Goal: Obtain resource: Obtain resource

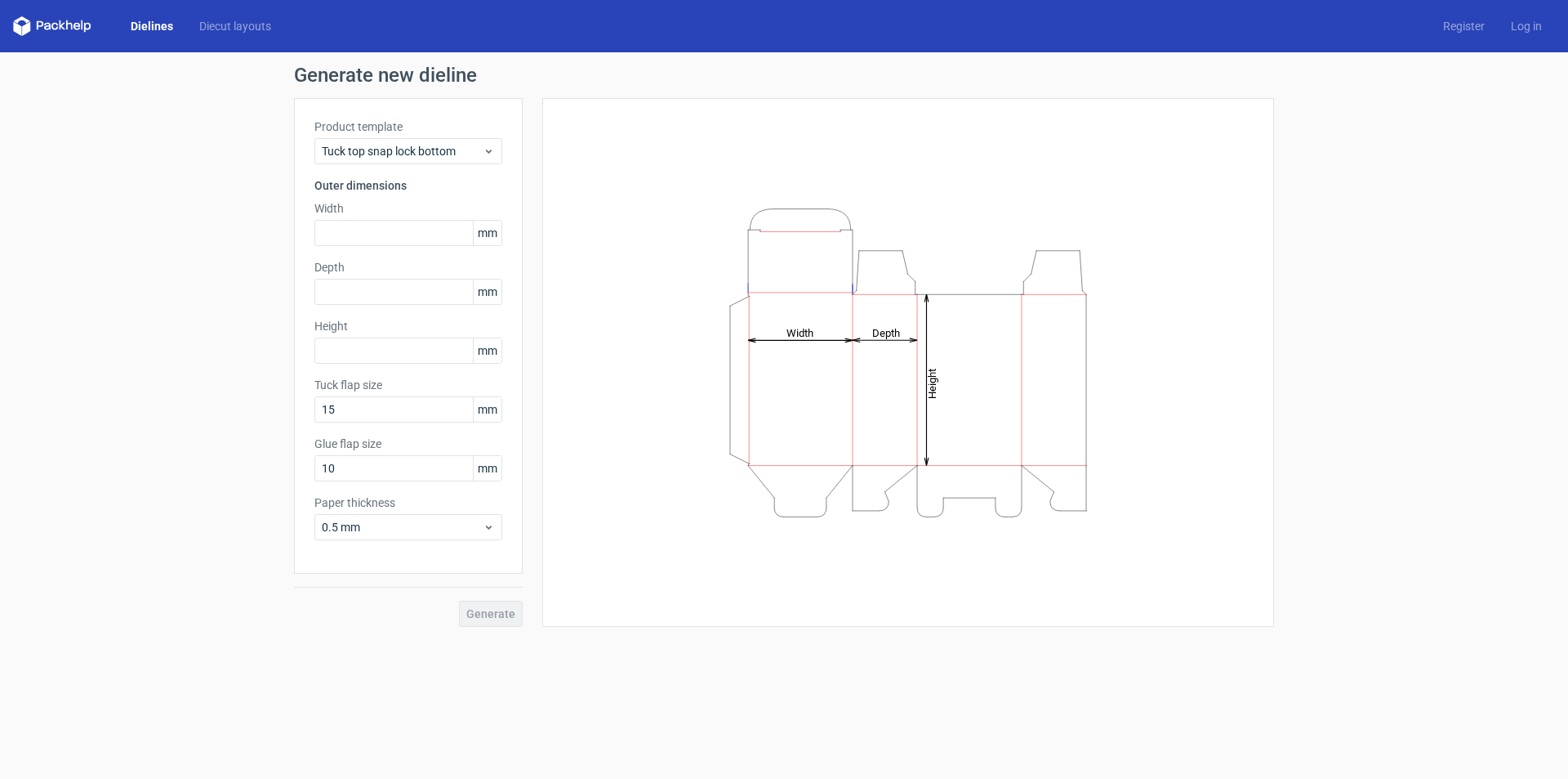
click at [62, 27] on polygon at bounding box center [62, 25] width 7 height 10
click at [137, 26] on link "Dielines" at bounding box center [152, 25] width 69 height 16
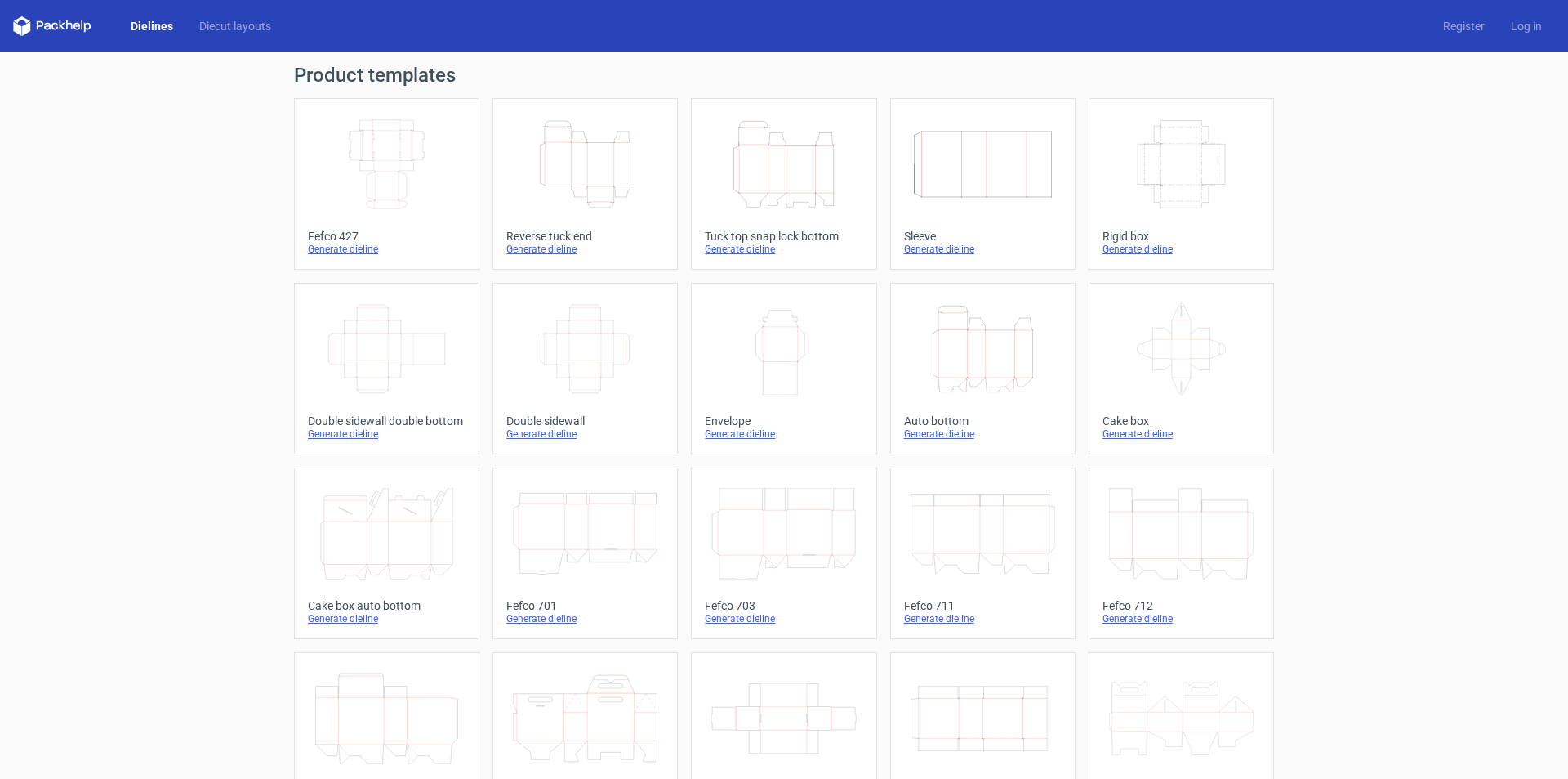
click at [1160, 331] on icon at bounding box center [1181, 348] width 145 height 92
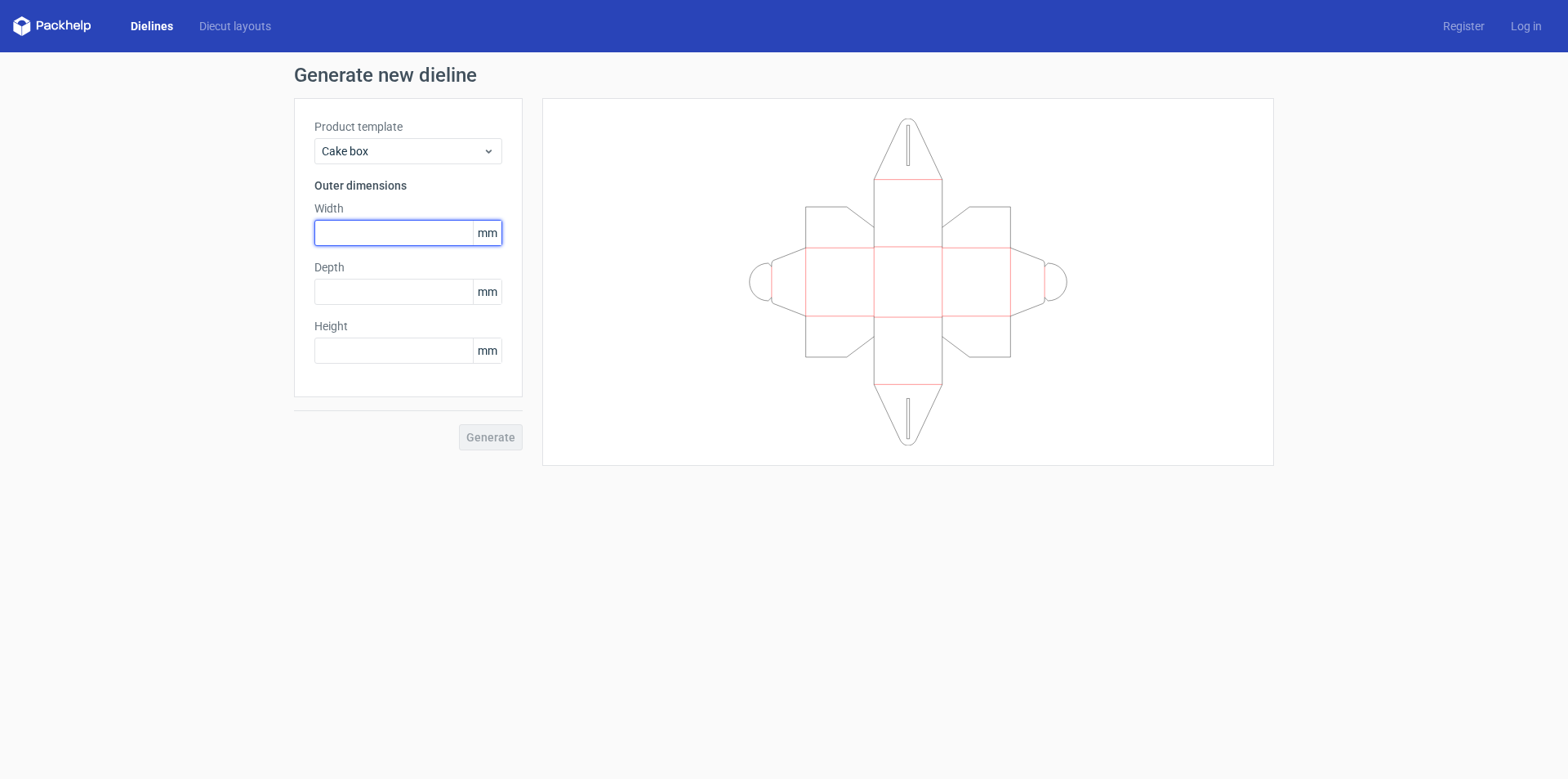
click at [423, 231] on input "text" at bounding box center [408, 232] width 187 height 26
type input "10"
click at [399, 289] on div "Depth mm" at bounding box center [408, 282] width 187 height 45
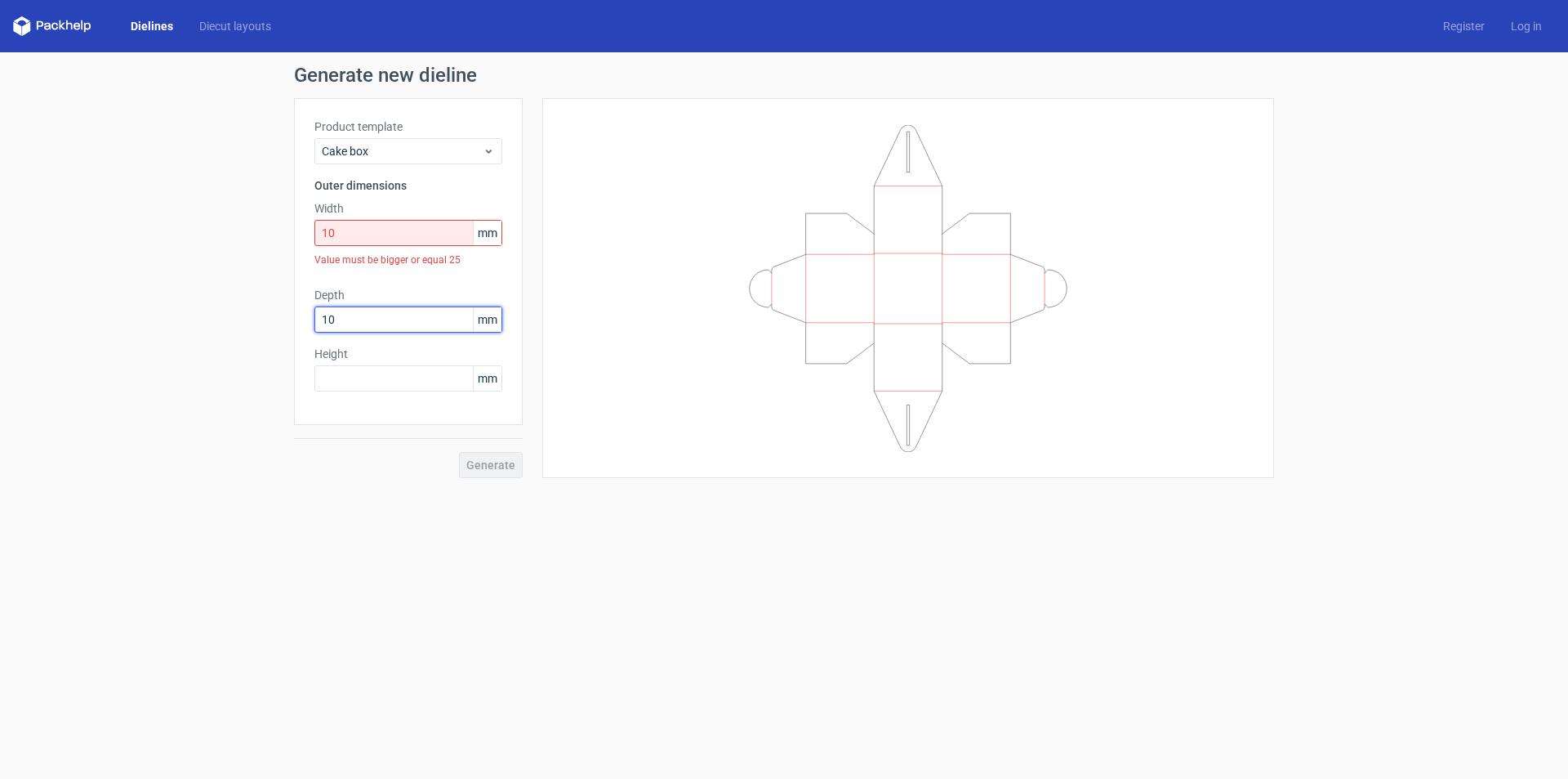
type input "10"
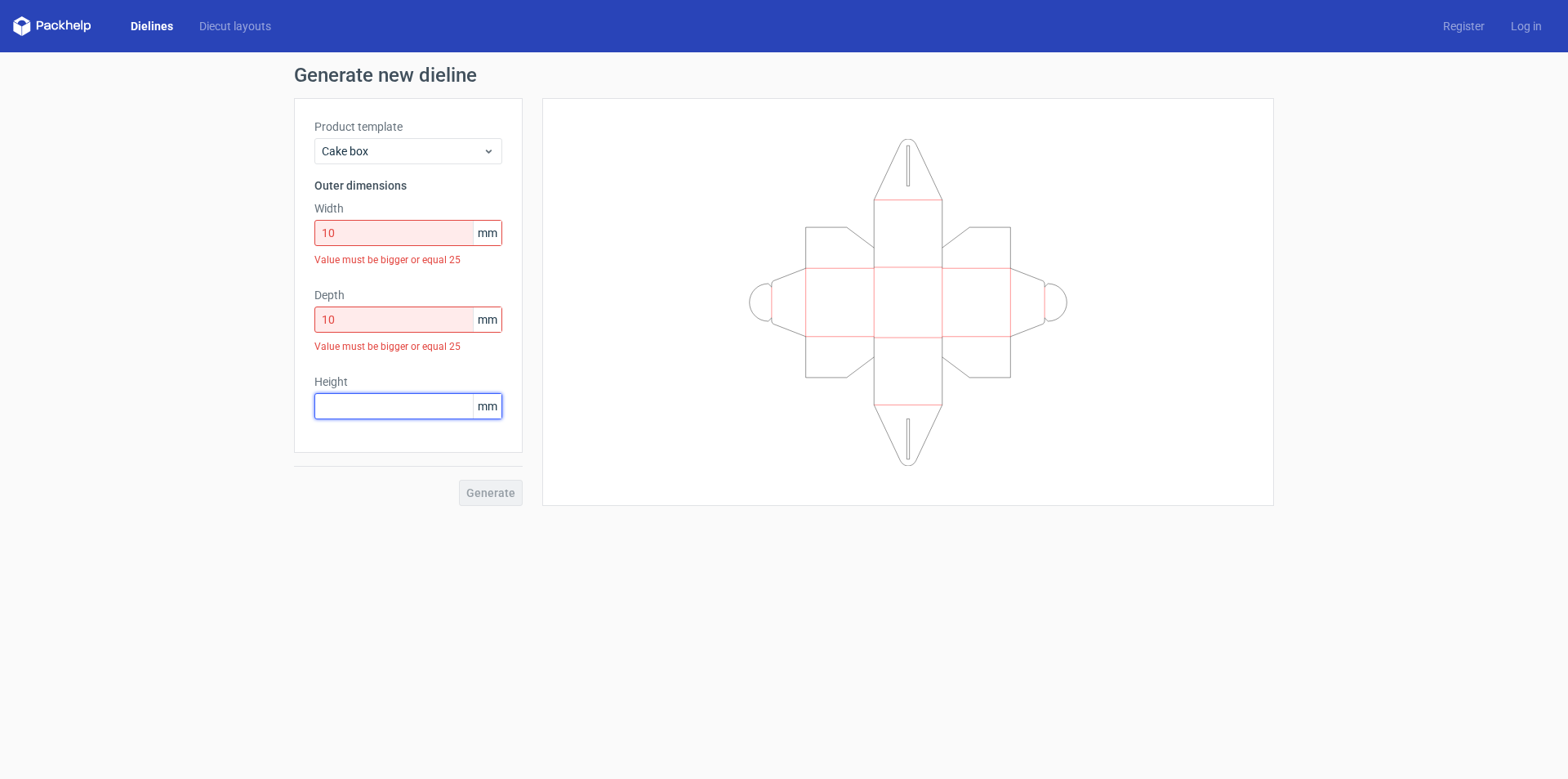
click at [335, 379] on div "Height mm" at bounding box center [408, 396] width 187 height 45
click at [488, 498] on div "Generate" at bounding box center [409, 506] width 229 height 53
click at [492, 534] on div "Generate new dieline Product template Cake box Outer dimensions Width 10 mm Val…" at bounding box center [784, 299] width 1568 height 495
click at [490, 518] on div "Generate" at bounding box center [409, 506] width 229 height 53
click at [361, 390] on div "Height 10 mm Value must be bigger or equal 25" at bounding box center [408, 410] width 187 height 73
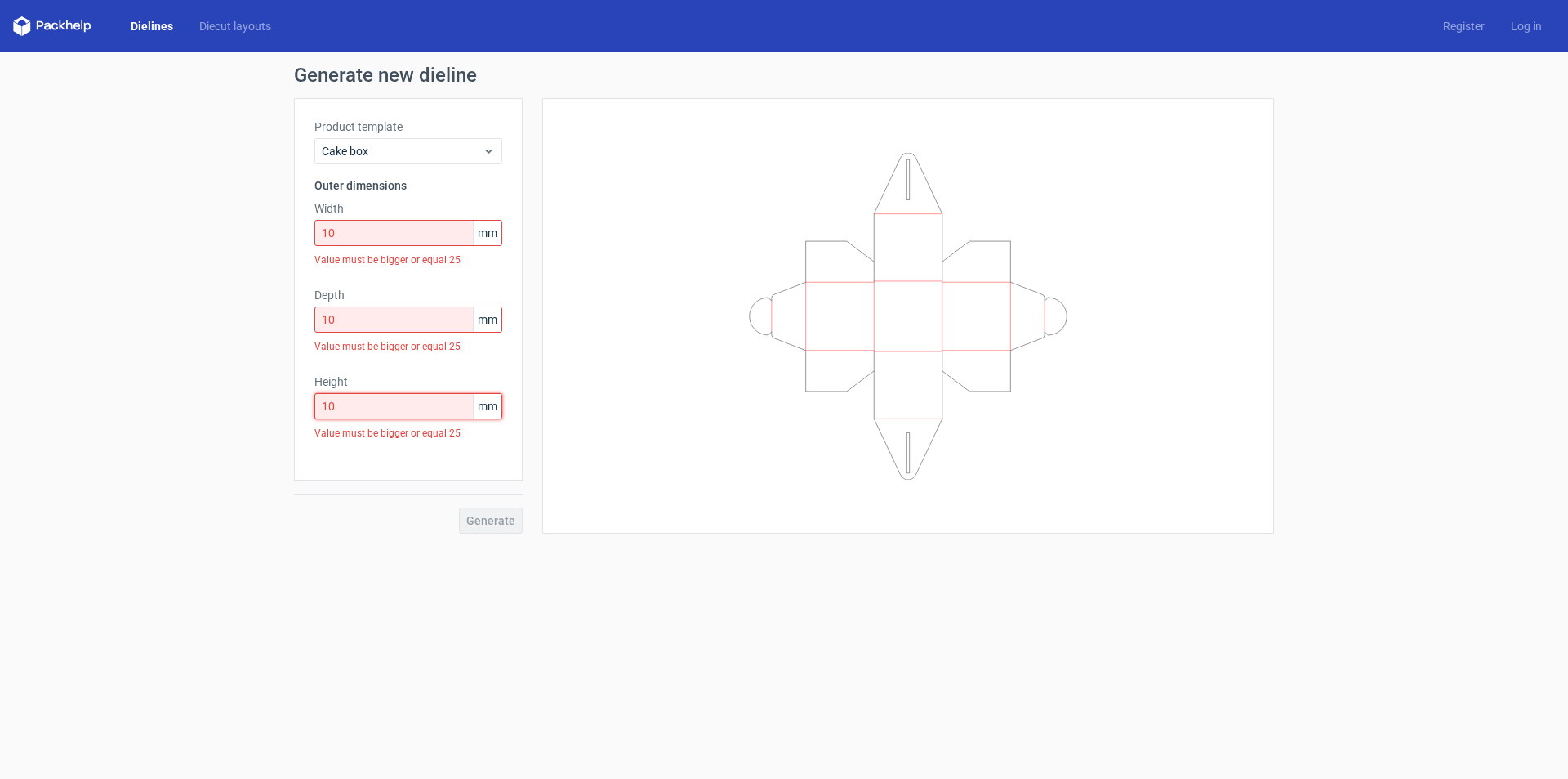
drag, startPoint x: 361, startPoint y: 393, endPoint x: 260, endPoint y: 417, distance: 103.8
click at [260, 417] on div "Generate new dieline Product template Cake box Outer dimensions Width 10 mm Val…" at bounding box center [784, 299] width 1568 height 495
type input "25"
drag, startPoint x: 367, startPoint y: 322, endPoint x: 256, endPoint y: 340, distance: 112.4
click at [256, 340] on div "Generate new dieline Product template Cake box Outer dimensions Width 10 mm Val…" at bounding box center [784, 285] width 1568 height 467
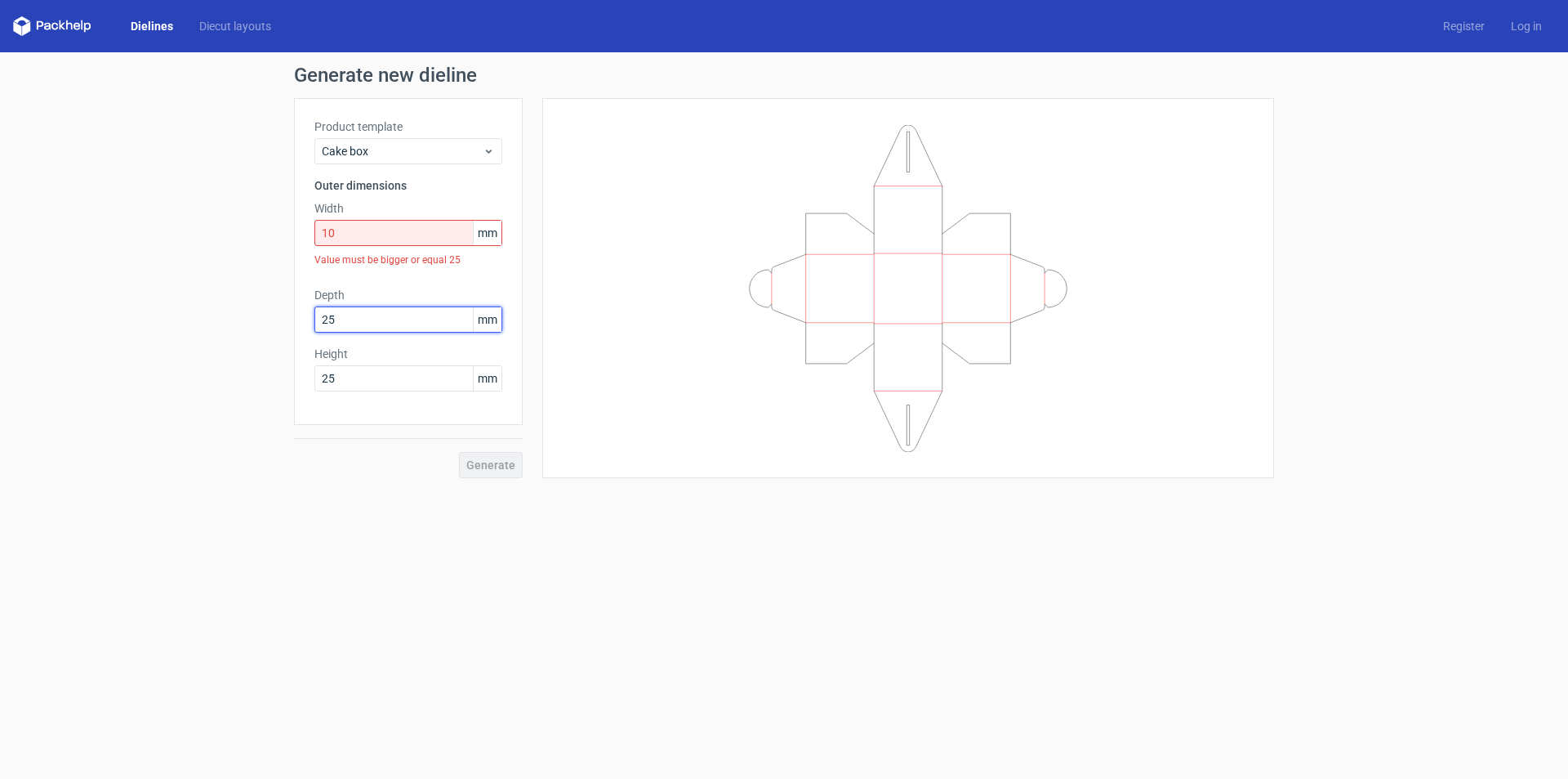
type input "25"
click at [385, 224] on input "10" at bounding box center [408, 232] width 187 height 26
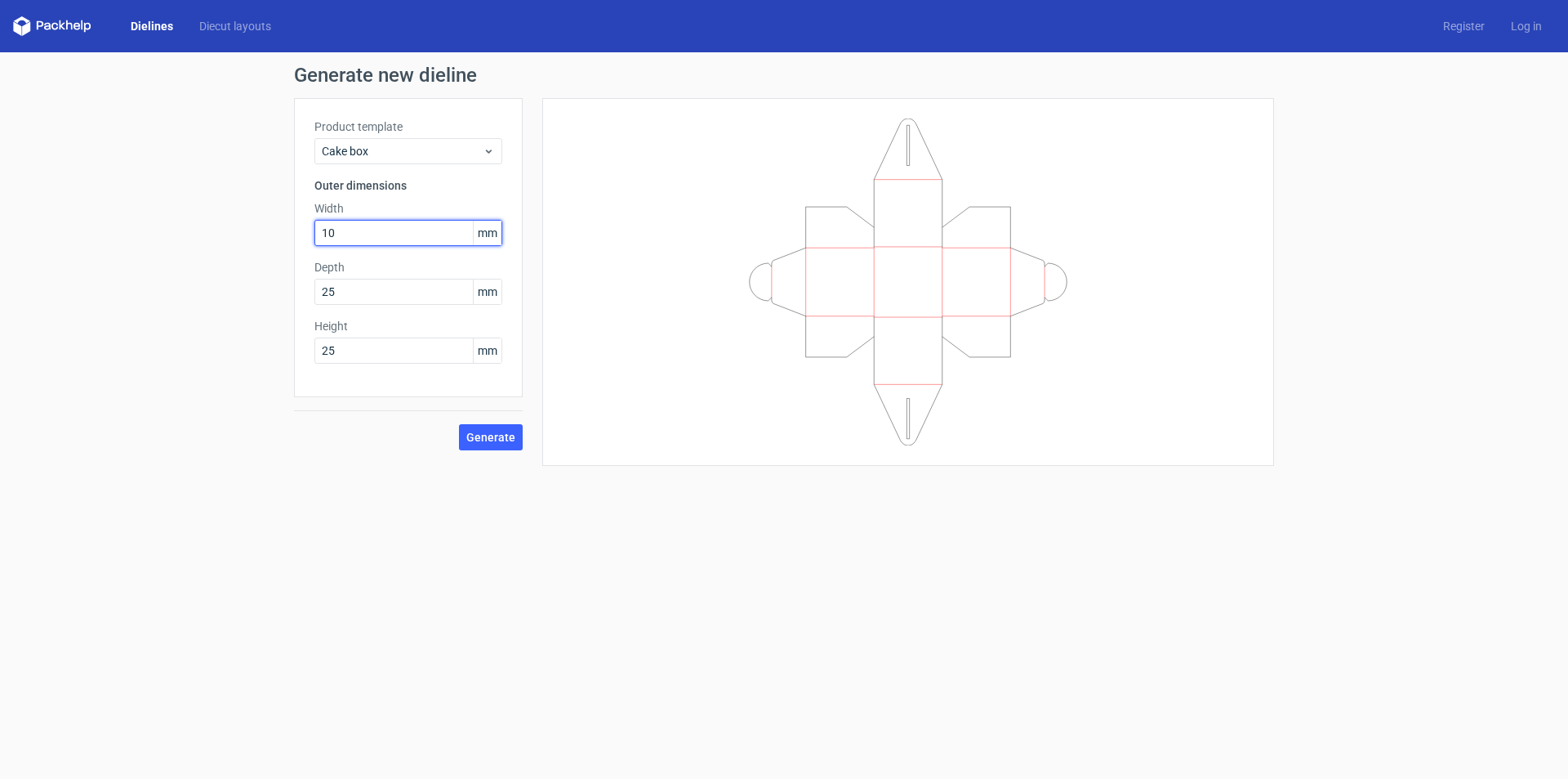
type input "1"
type input "25"
click at [459, 424] on button "Generate" at bounding box center [491, 437] width 64 height 26
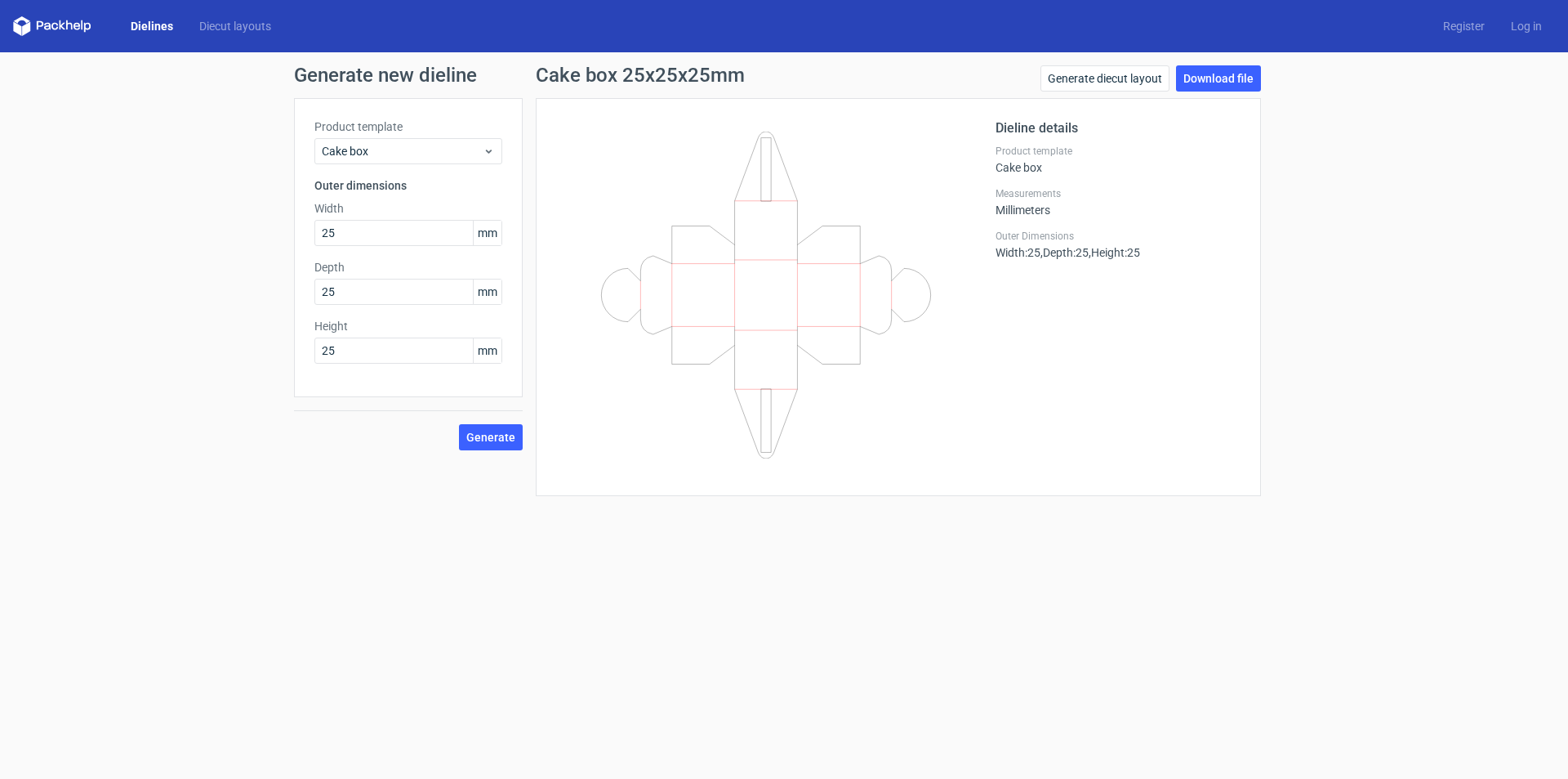
drag, startPoint x: 184, startPoint y: 72, endPoint x: 176, endPoint y: 42, distance: 31.0
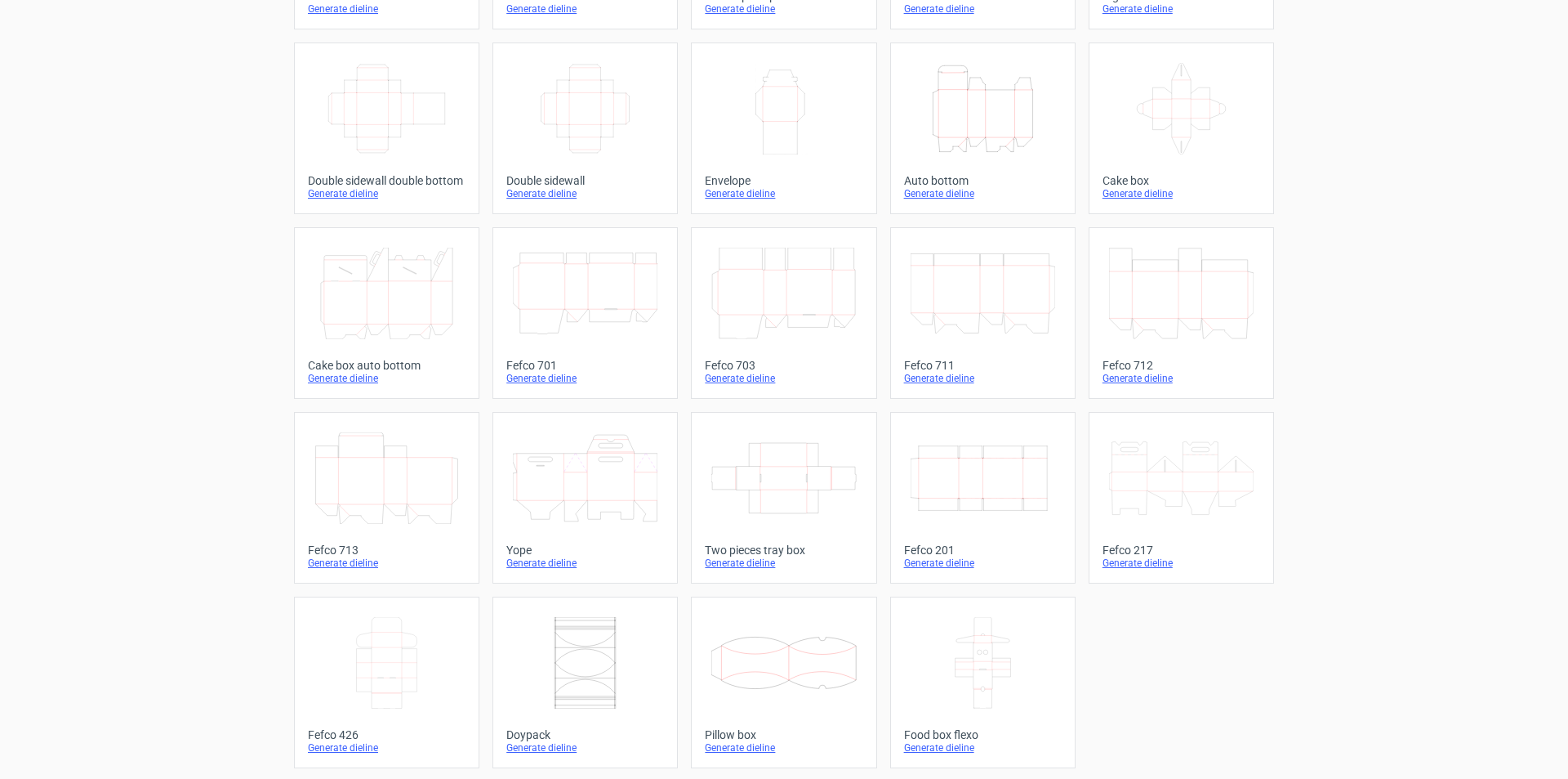
scroll to position [242, 0]
click at [718, 729] on div "Pillow box" at bounding box center [783, 732] width 157 height 13
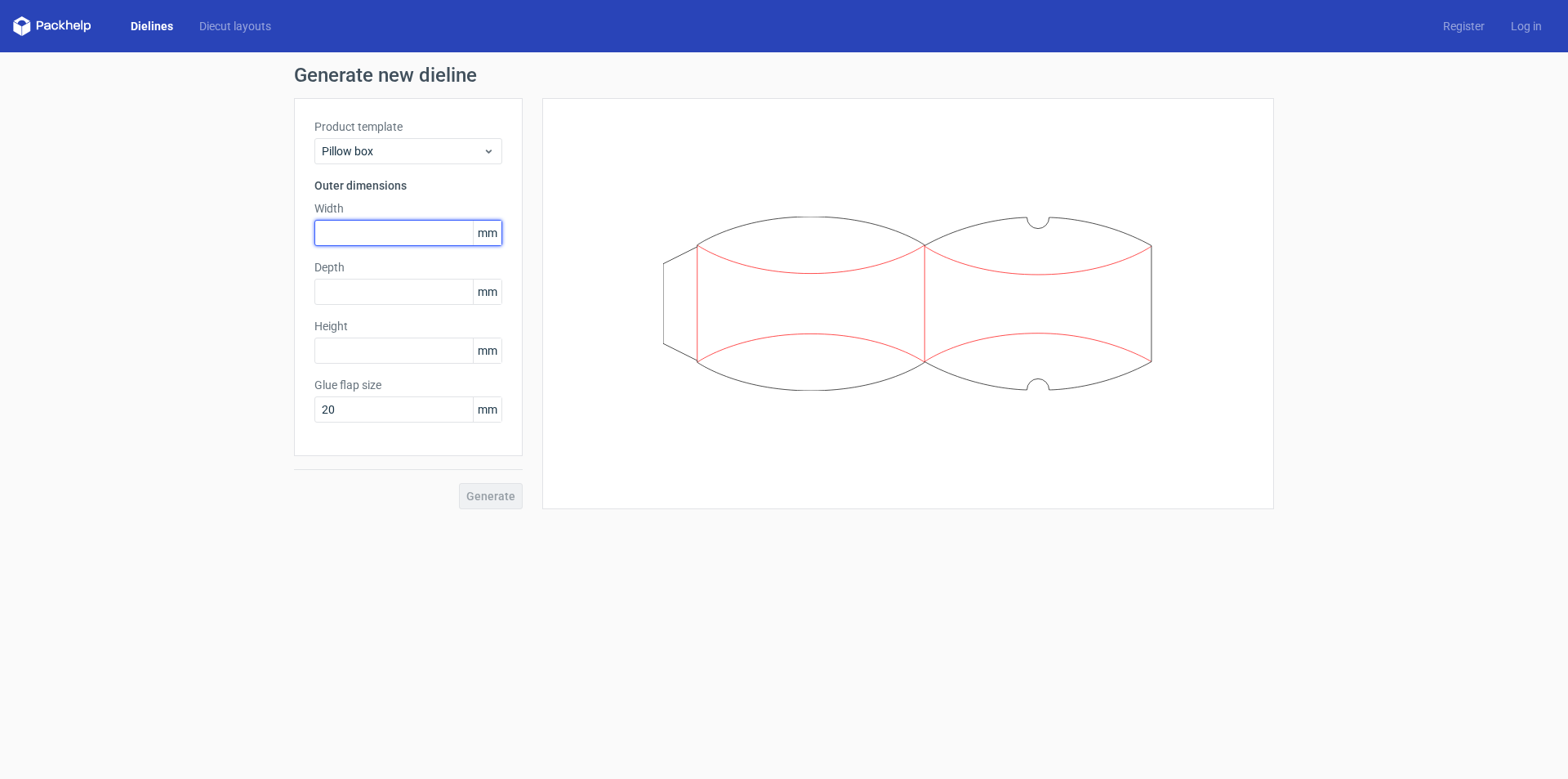
click at [383, 231] on input "text" at bounding box center [408, 232] width 187 height 26
type input "2"
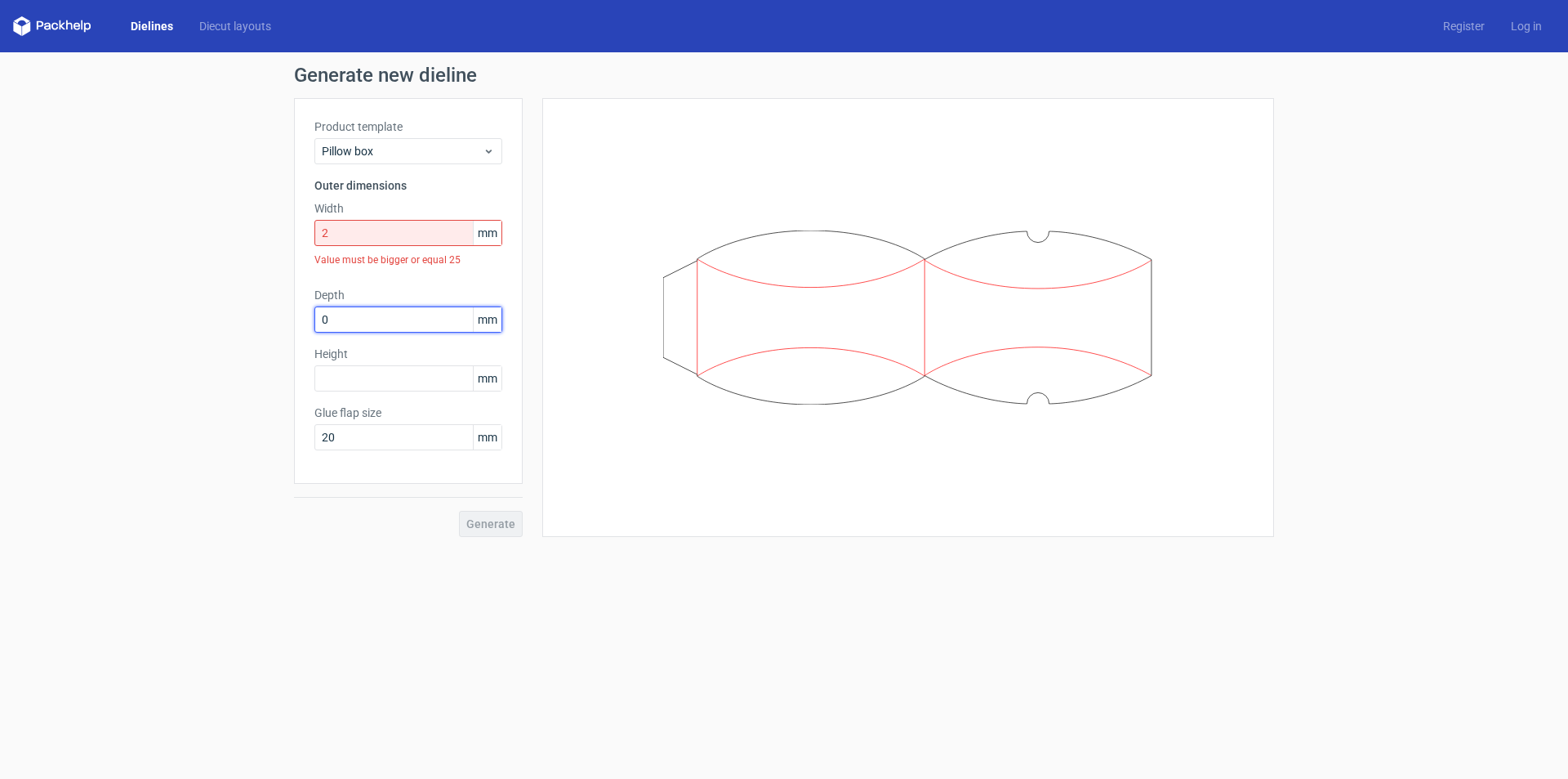
type input "0"
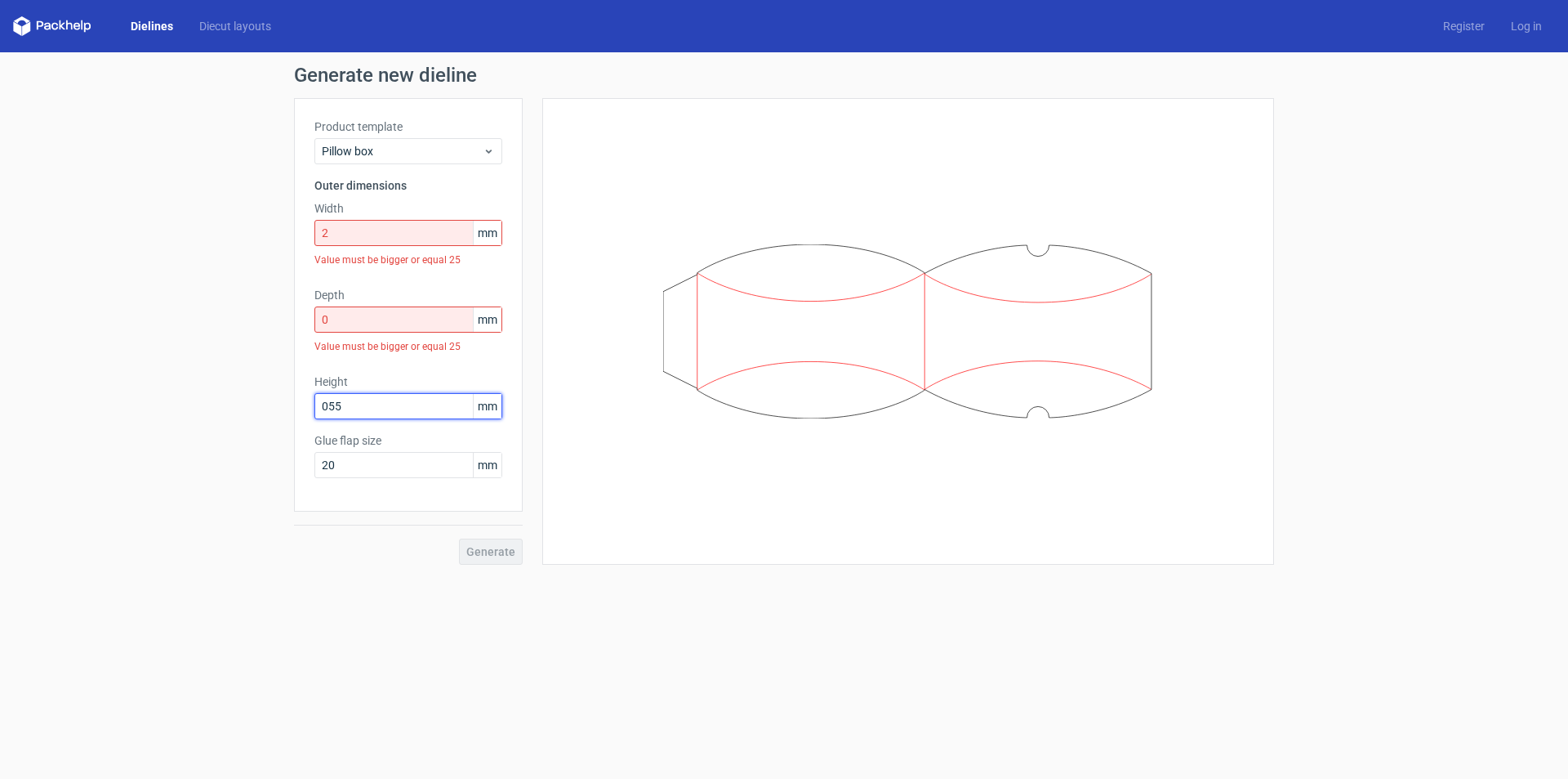
type input "055"
type input "20"
click at [429, 214] on label "Width" at bounding box center [408, 208] width 187 height 16
click at [425, 221] on input "2" at bounding box center [408, 232] width 187 height 26
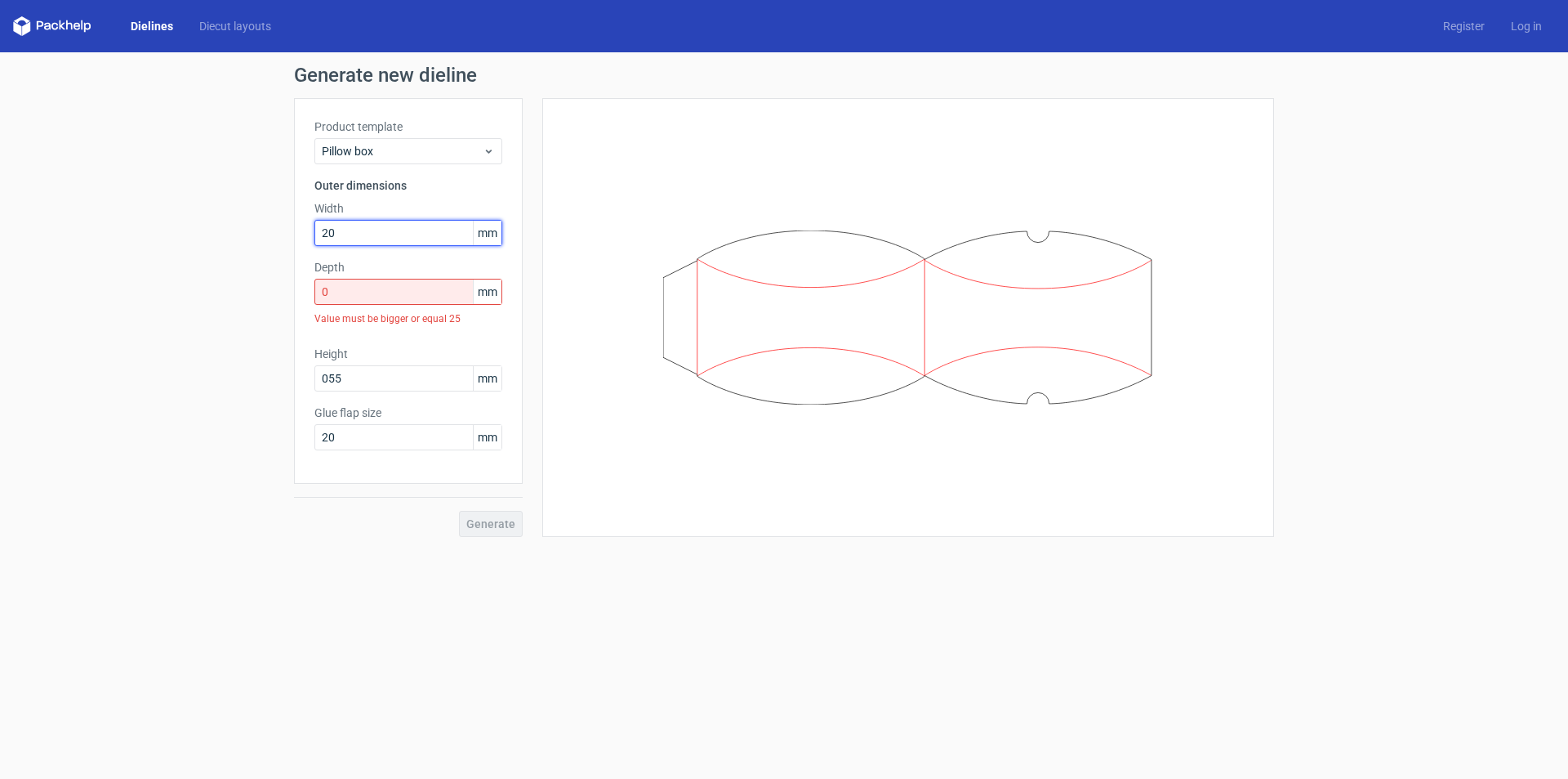
type input "20"
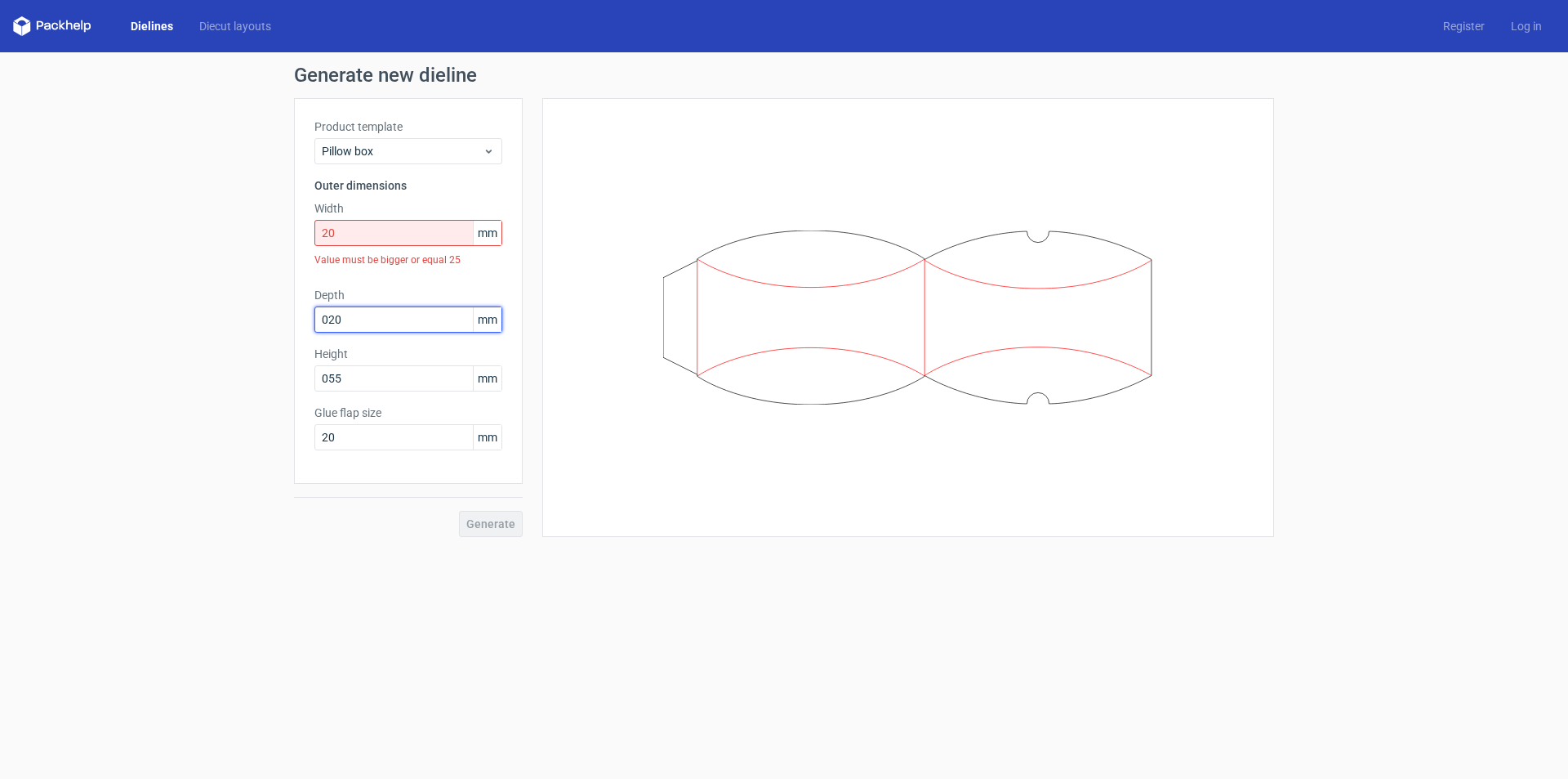
type input "020"
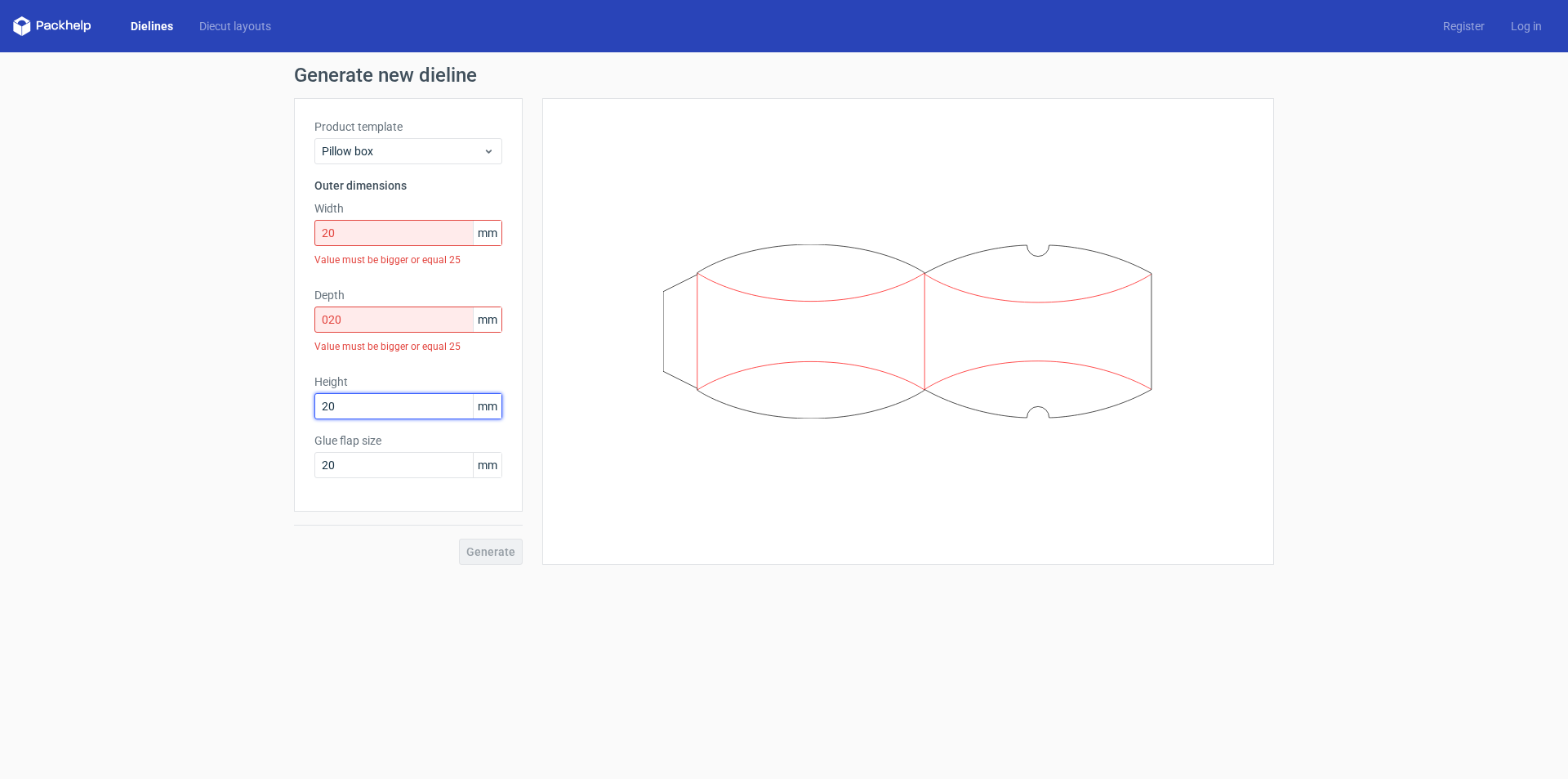
type input "20"
click at [370, 313] on input "020" at bounding box center [408, 319] width 187 height 26
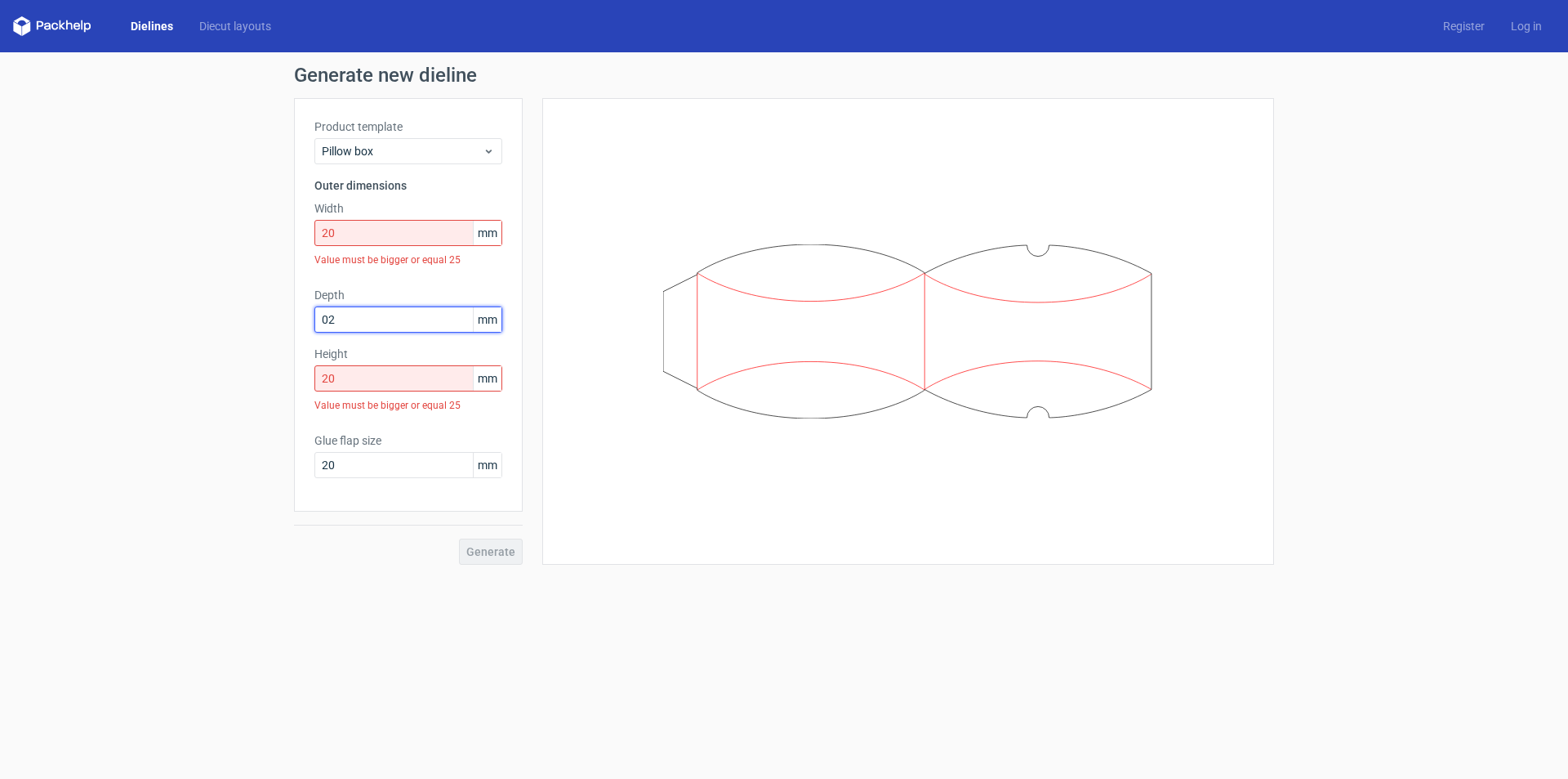
type input "0"
type input "20"
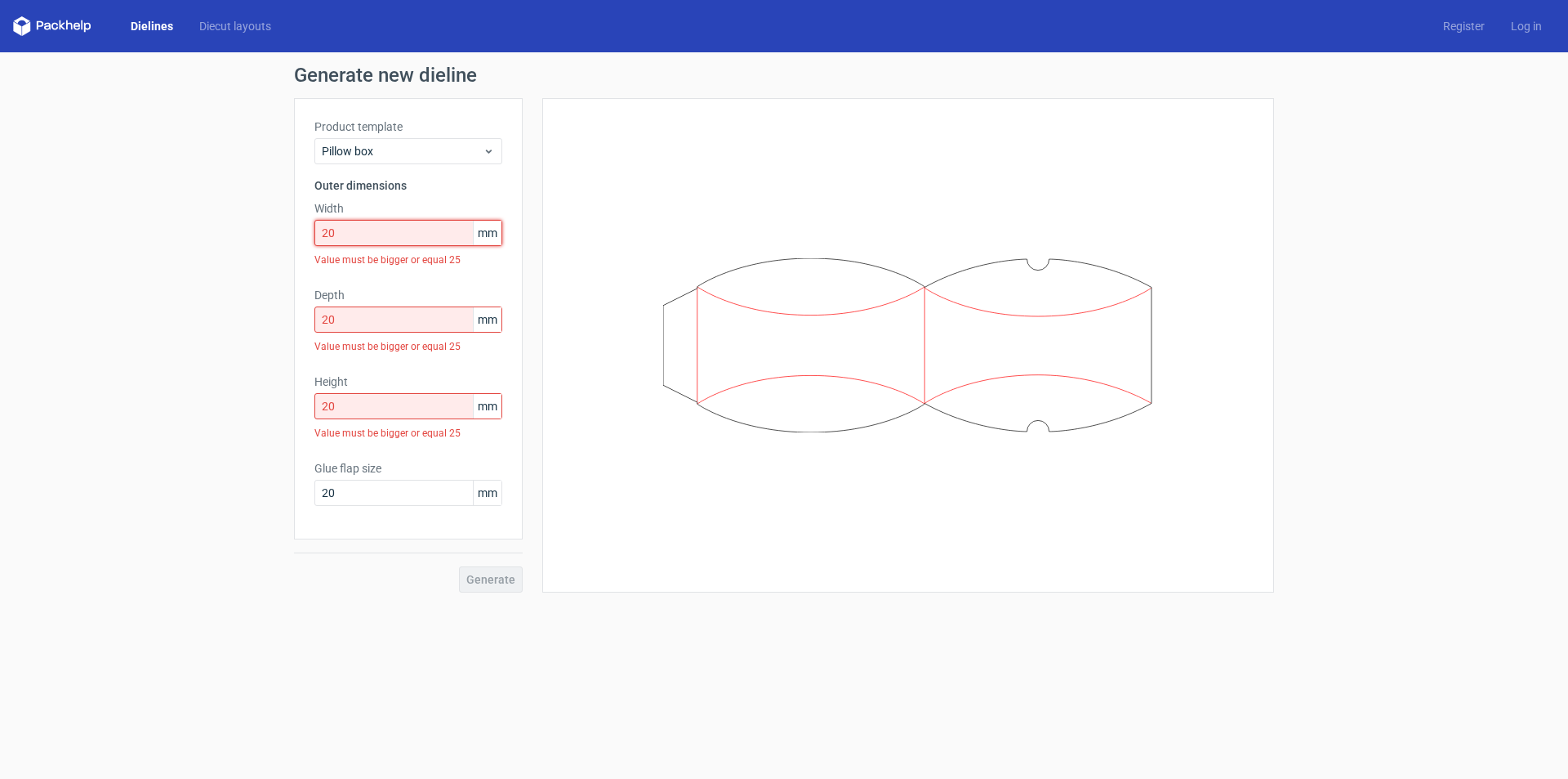
click at [383, 233] on input "20" at bounding box center [408, 232] width 187 height 26
type input "2"
click at [383, 233] on input "20" at bounding box center [408, 232] width 187 height 26
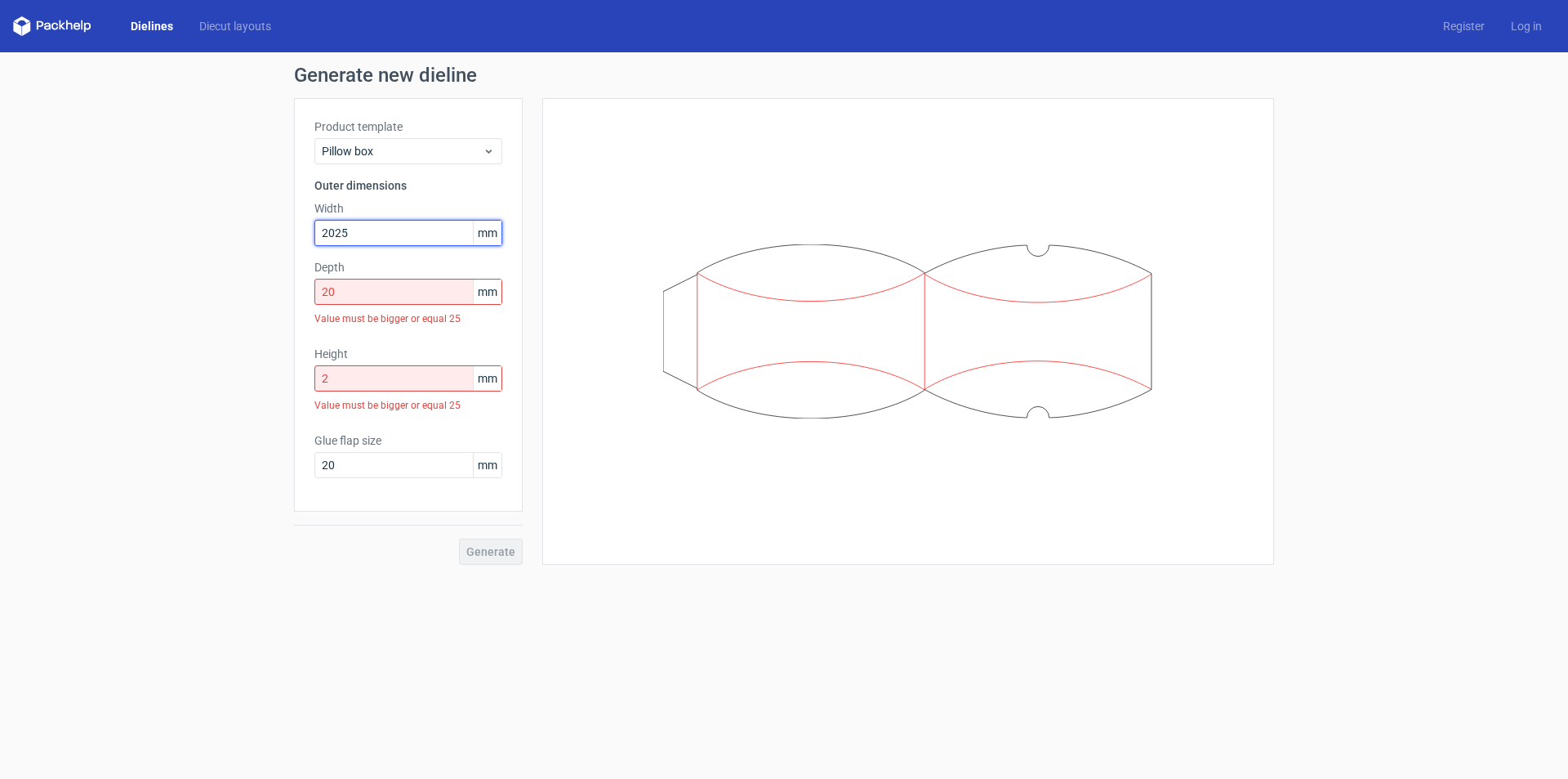
type input "2025"
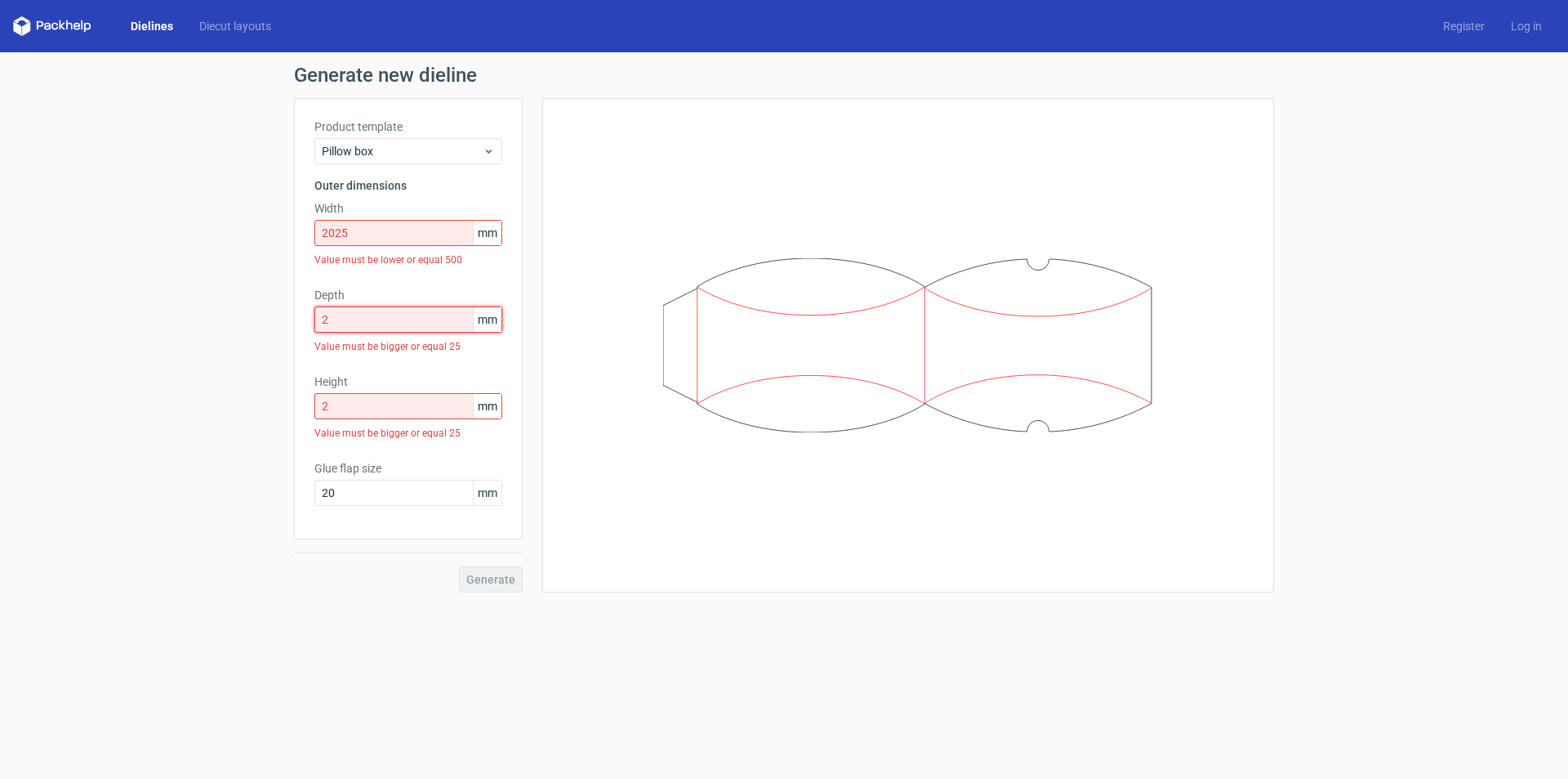
type input "2"
type input "5"
type input "2"
drag, startPoint x: 550, startPoint y: 354, endPoint x: 542, endPoint y: 326, distance: 29.1
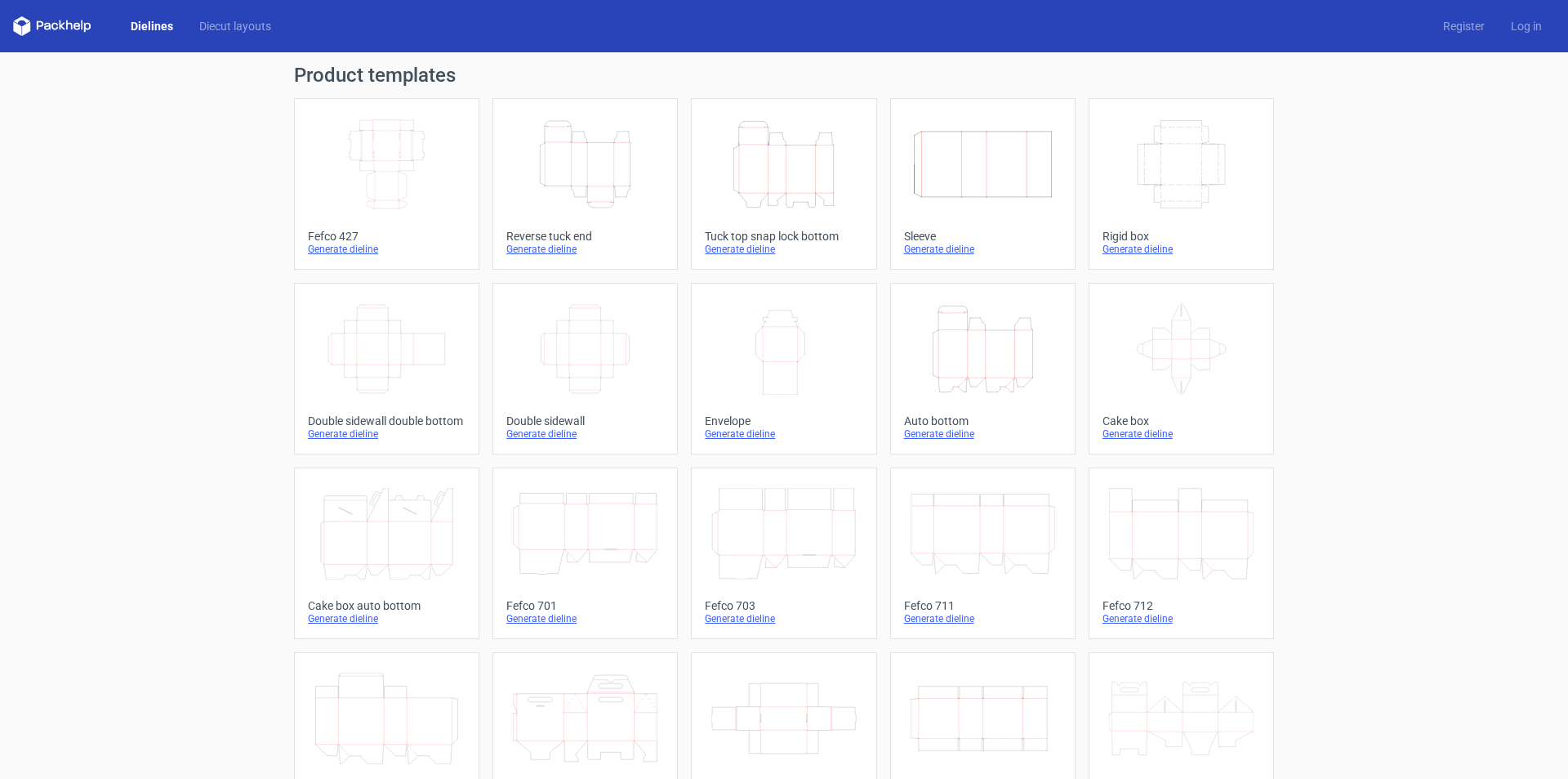
click at [546, 416] on div "Double sidewall" at bounding box center [584, 421] width 157 height 13
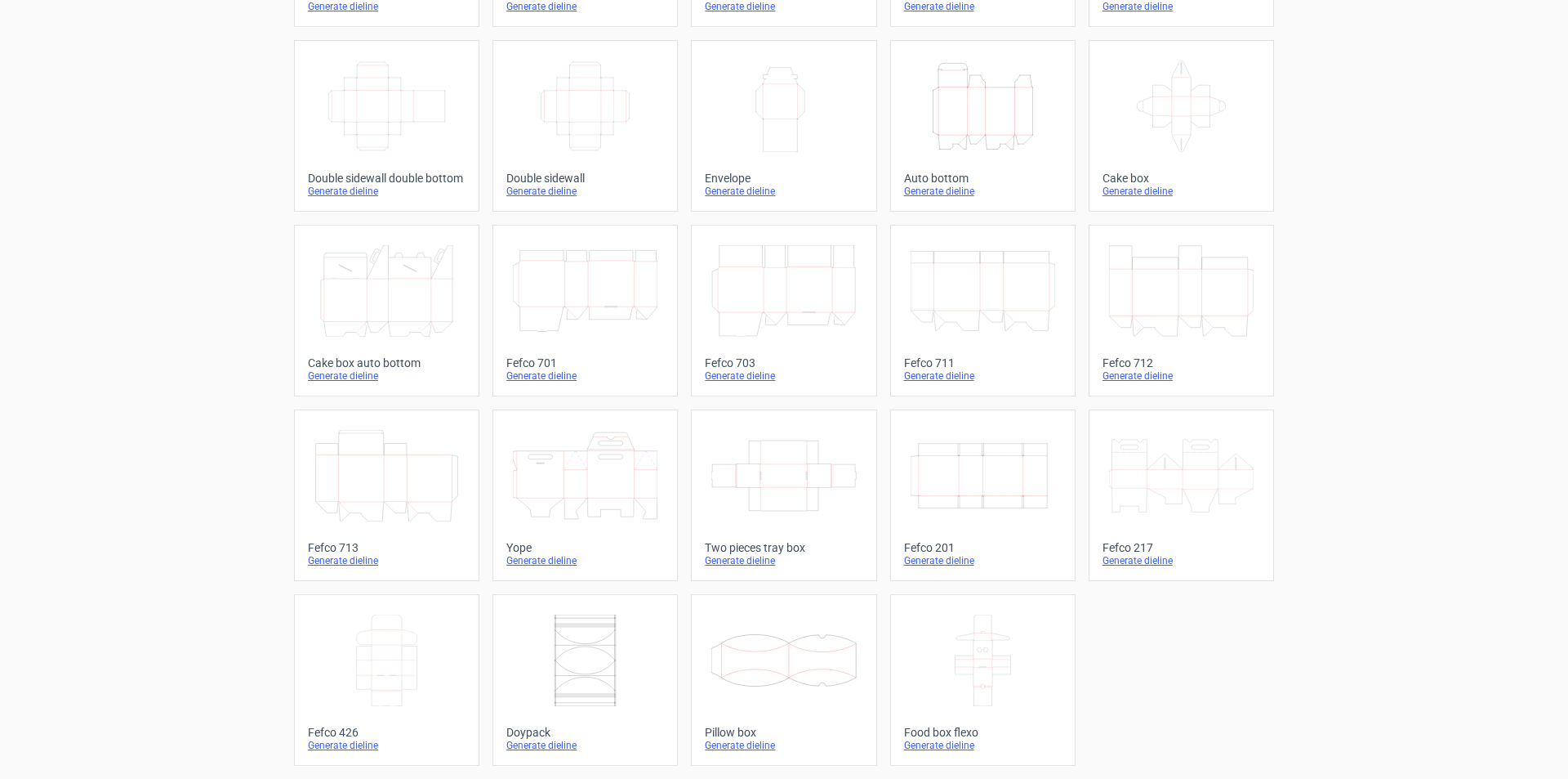
click at [996, 706] on div at bounding box center [982, 660] width 157 height 104
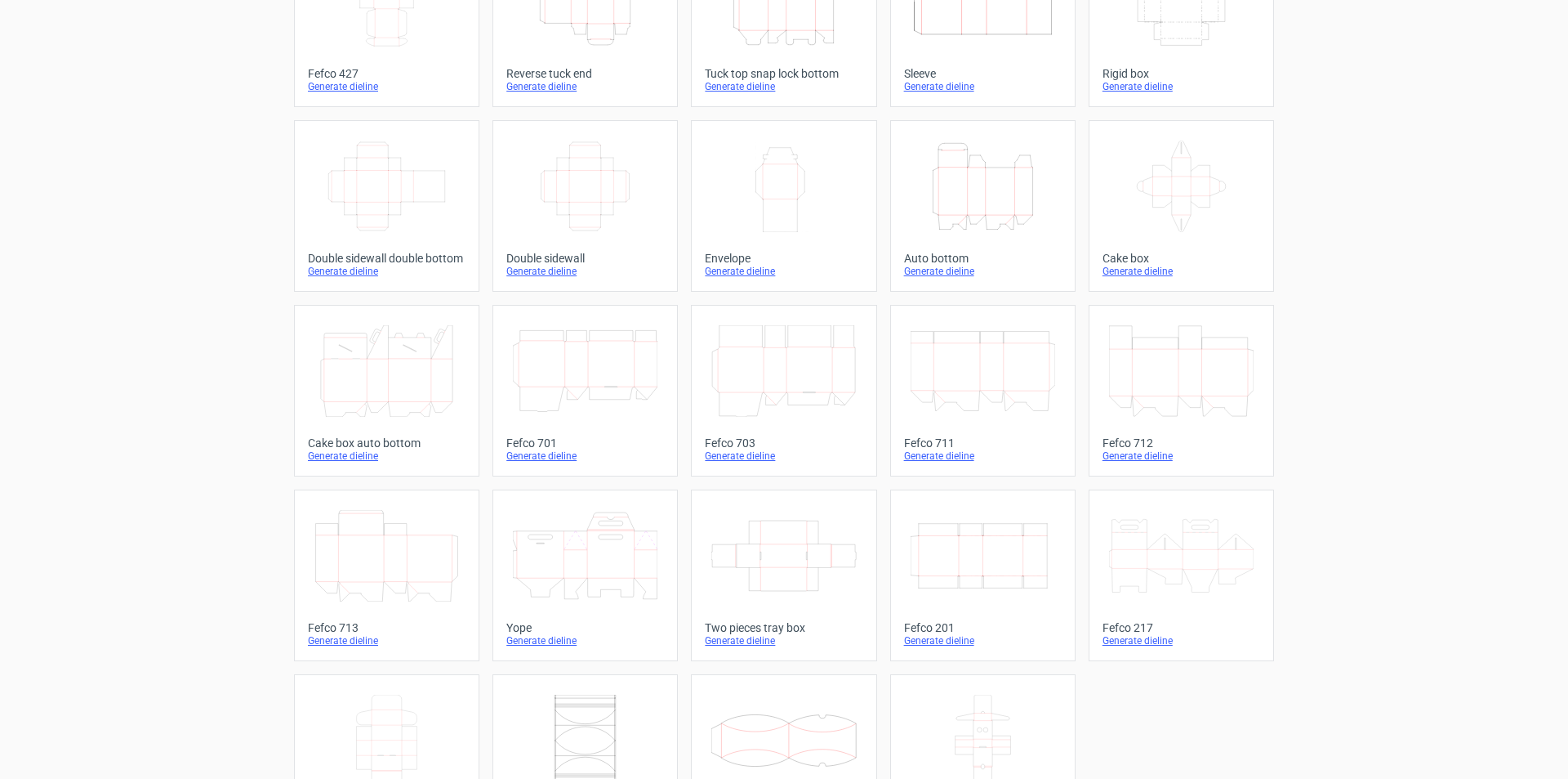
scroll to position [242, 0]
